Goal: Task Accomplishment & Management: Complete application form

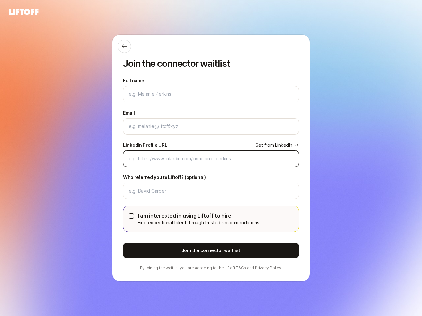
click at [211, 158] on input "LinkedIn Profile URL Get from LinkedIn" at bounding box center [210, 159] width 165 height 8
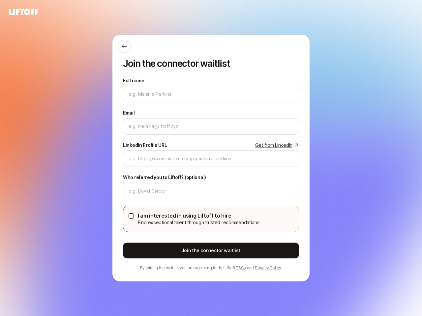
click at [124, 46] on icon at bounding box center [124, 46] width 5 height 4
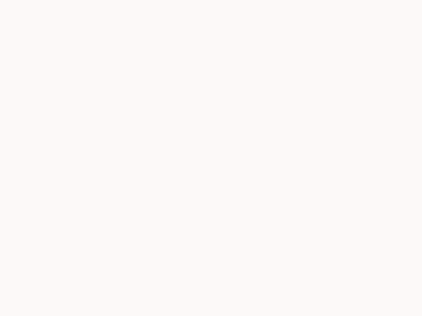
click at [211, 219] on div at bounding box center [211, 158] width 422 height 316
click at [131, 216] on div at bounding box center [211, 158] width 422 height 316
click at [211, 251] on div at bounding box center [211, 158] width 422 height 316
